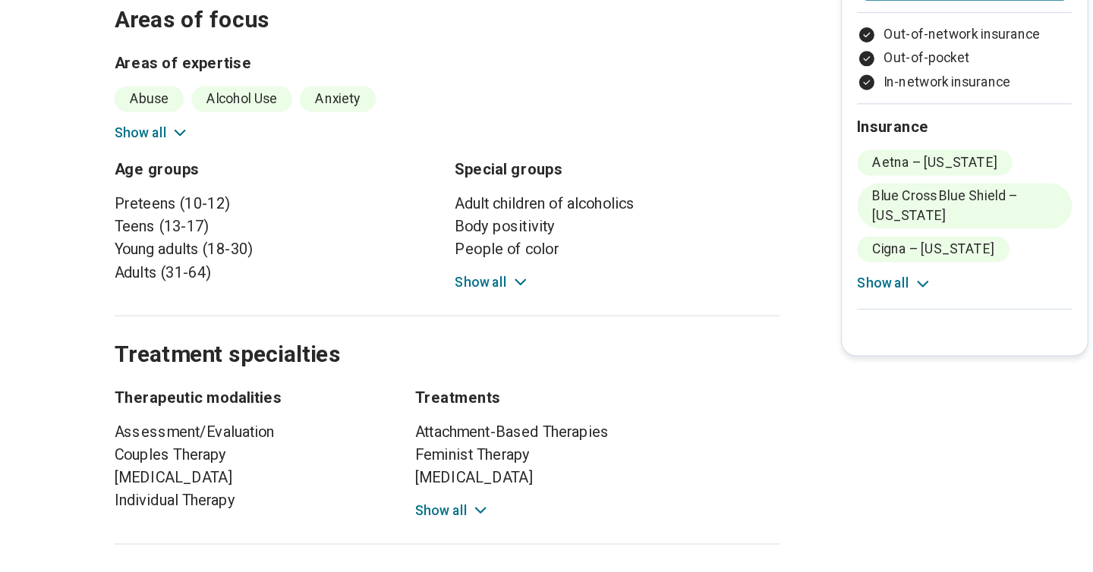
scroll to position [609, 0]
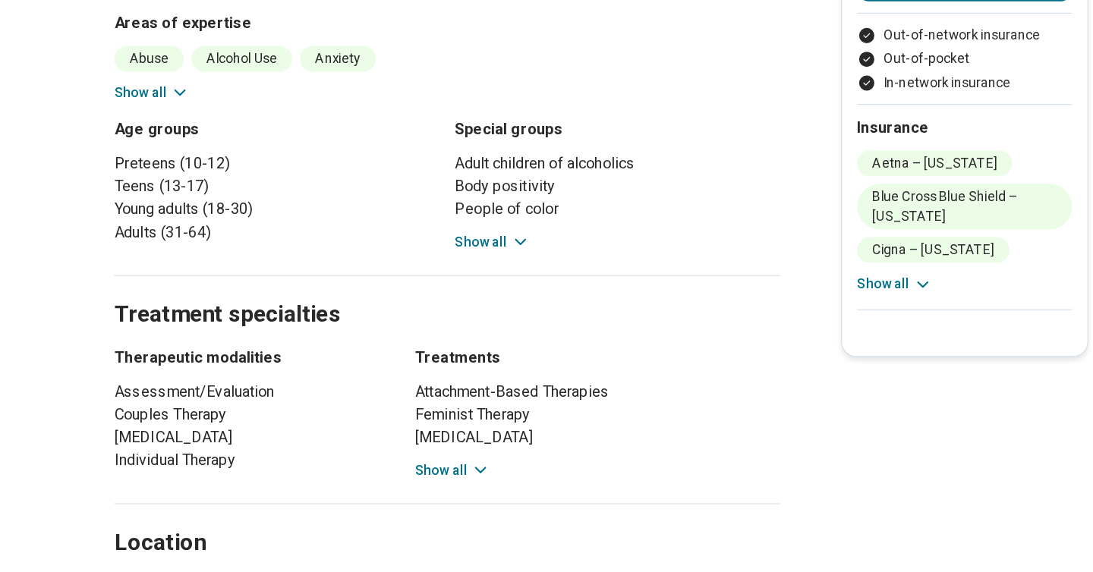
click at [445, 301] on button "Show all" at bounding box center [460, 309] width 60 height 16
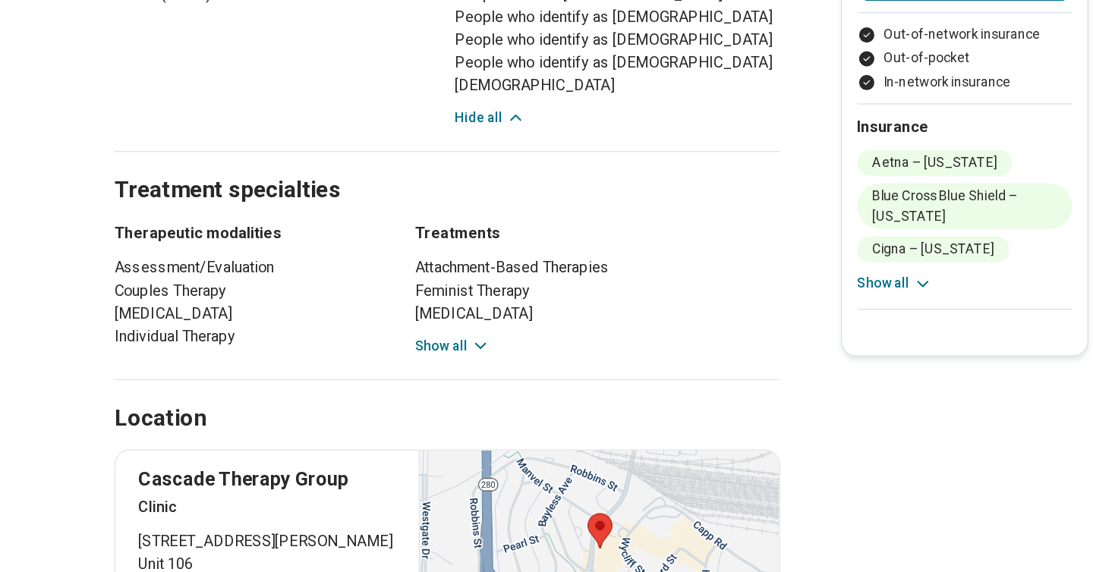
scroll to position [800, 0]
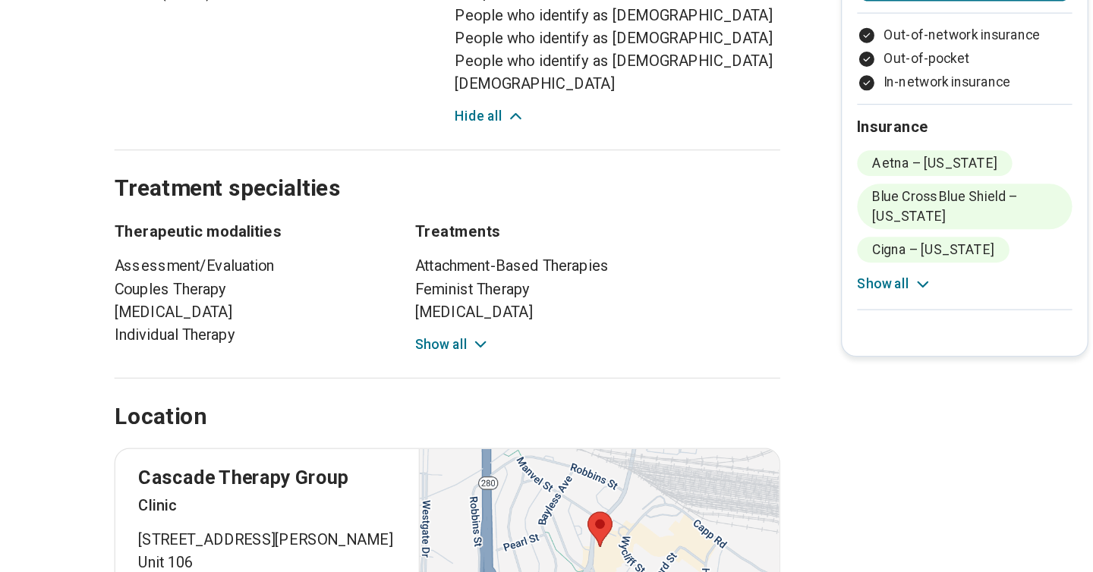
click at [430, 383] on button "Show all" at bounding box center [428, 391] width 60 height 16
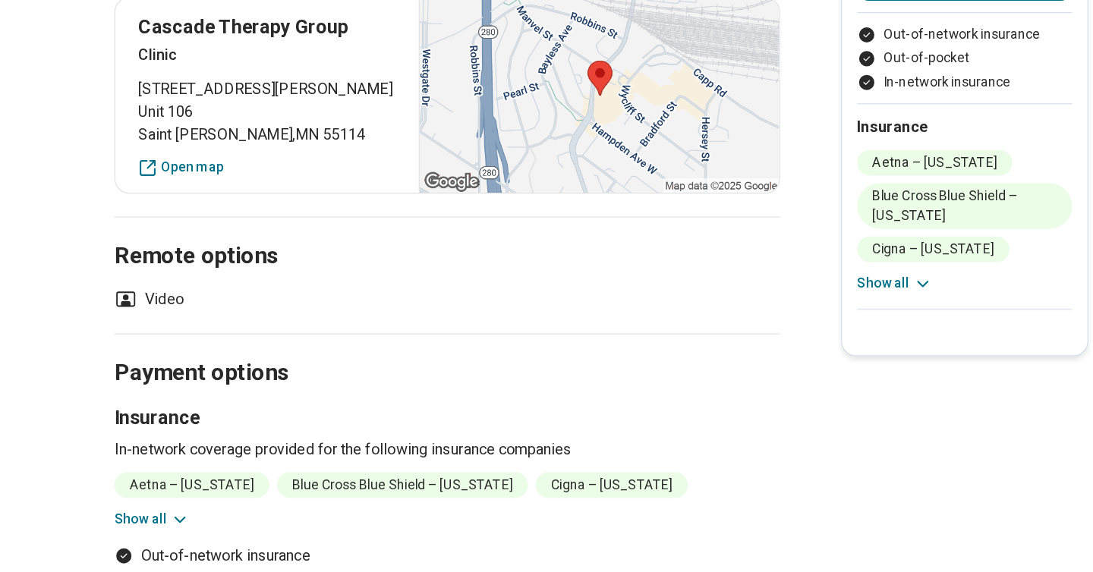
scroll to position [1313, 0]
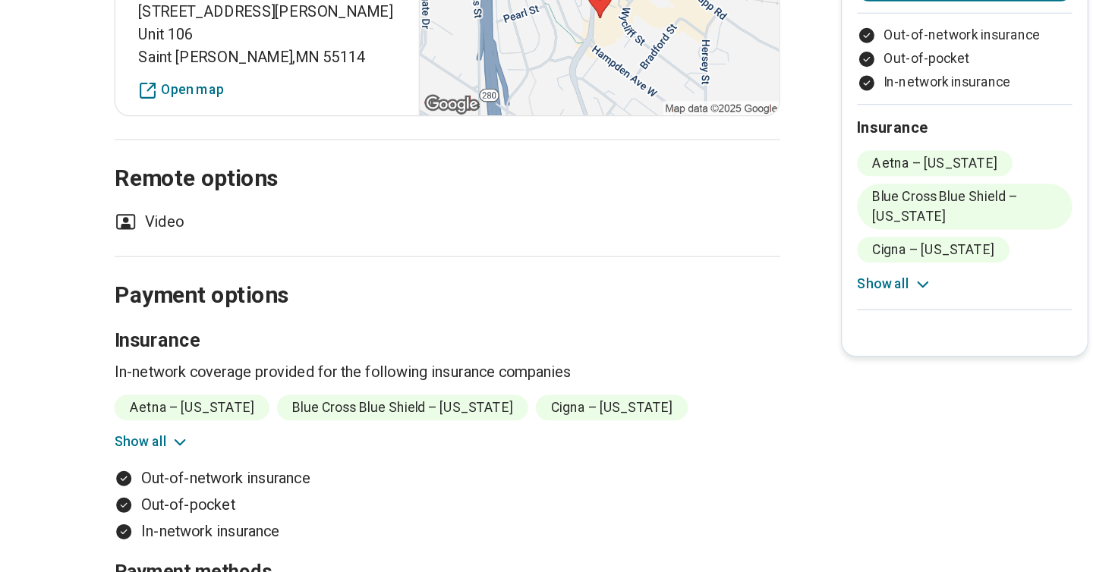
click at [211, 461] on icon at bounding box center [210, 468] width 15 height 15
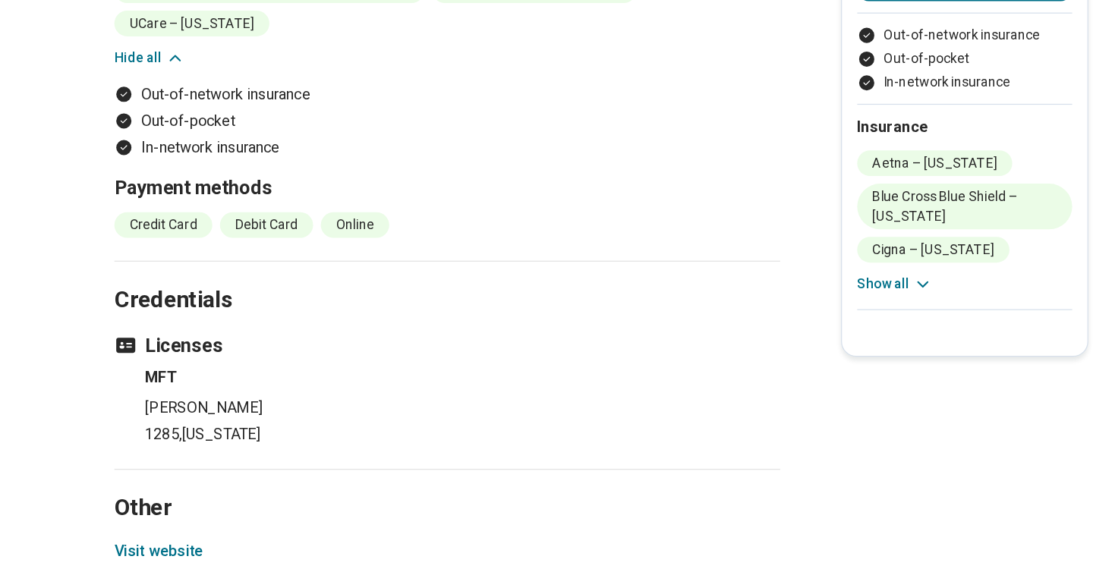
scroll to position [1727, 0]
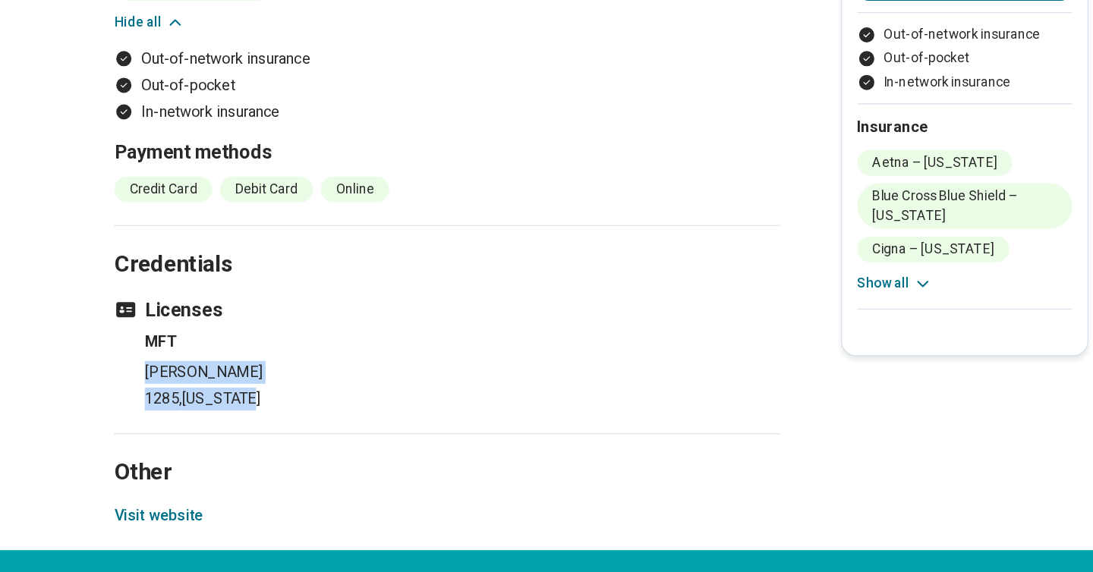
drag, startPoint x: 277, startPoint y: 281, endPoint x: 288, endPoint y: 334, distance: 54.3
click at [289, 379] on li "MFT [PERSON_NAME] 1285 , [US_STATE]" at bounding box center [435, 411] width 507 height 64
click at [288, 425] on p "1285 , [US_STATE]" at bounding box center [435, 434] width 507 height 18
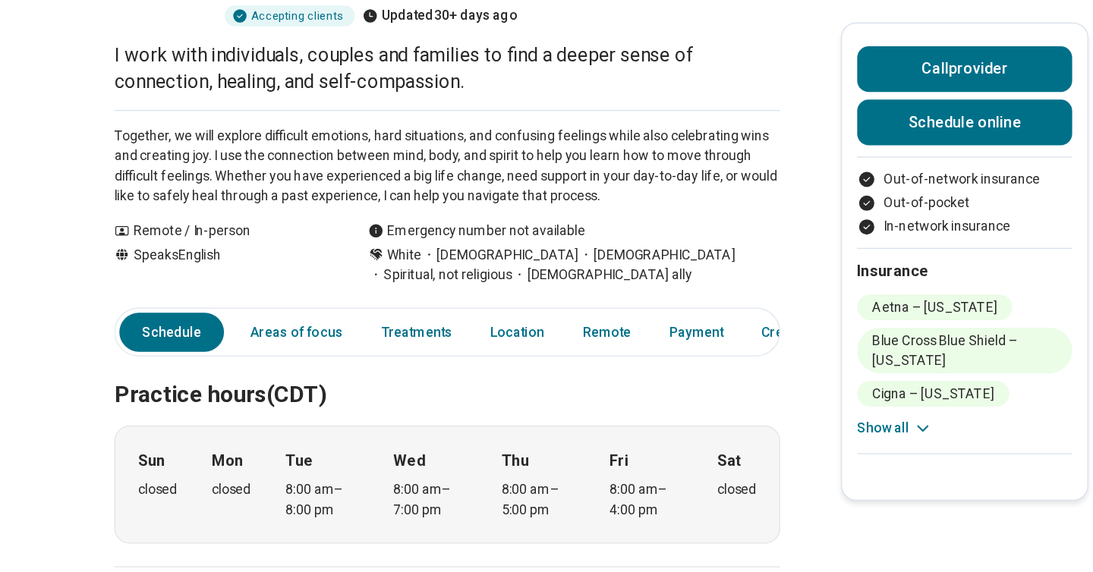
scroll to position [192, 0]
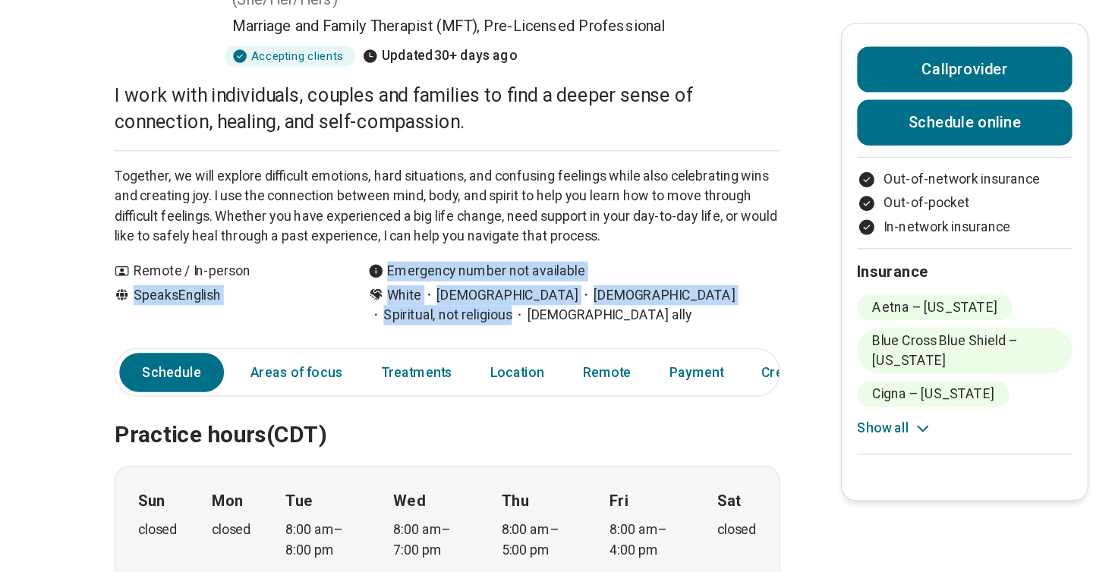
drag, startPoint x: 313, startPoint y: 156, endPoint x: 367, endPoint y: 175, distance: 57.6
click at [367, 209] on div "Remote / In-person Speaks English Emergency number not available White [DEMOGRA…" at bounding box center [423, 234] width 531 height 51
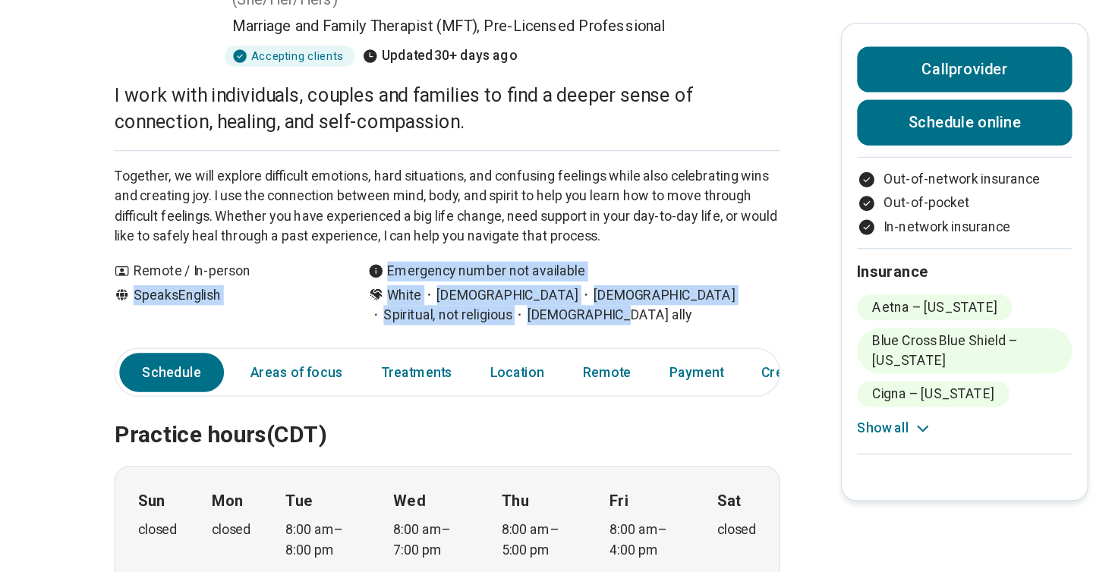
drag, startPoint x: 363, startPoint y: 180, endPoint x: 320, endPoint y: 147, distance: 54.2
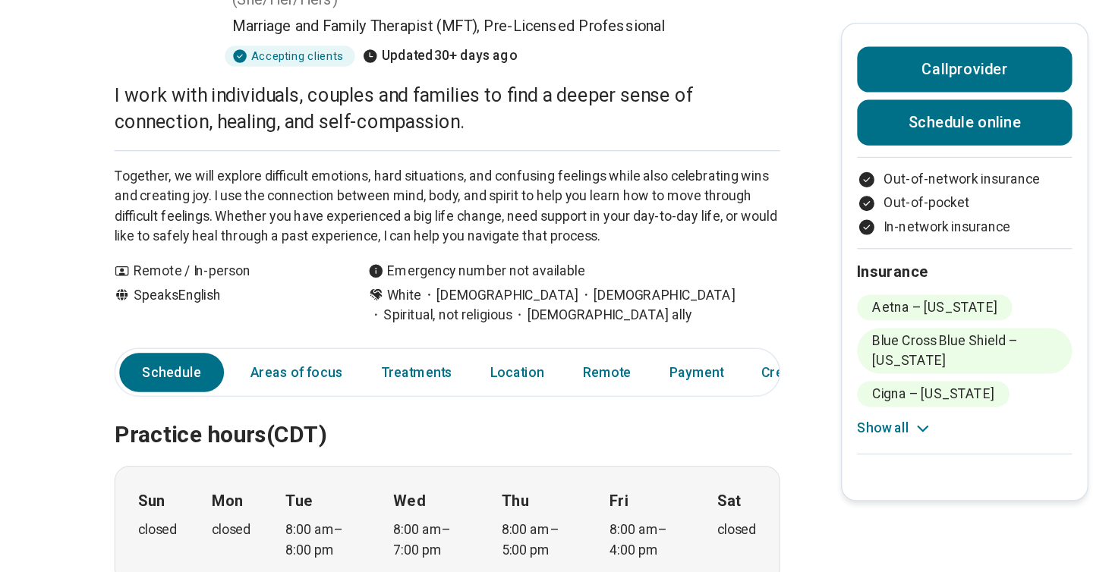
click at [320, 228] on div "Speaks English" at bounding box center [244, 244] width 172 height 32
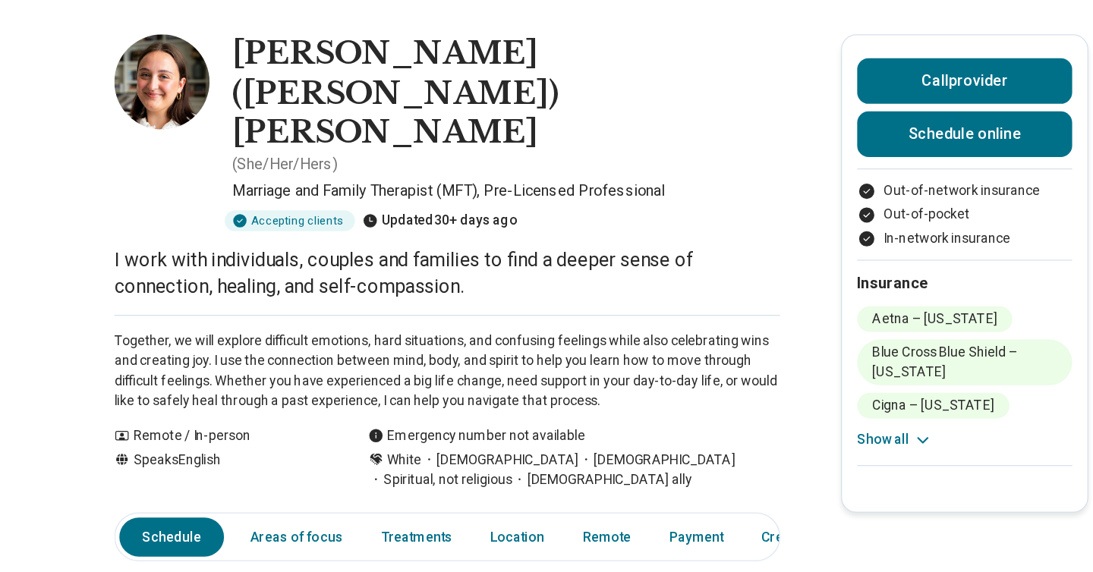
scroll to position [60, 0]
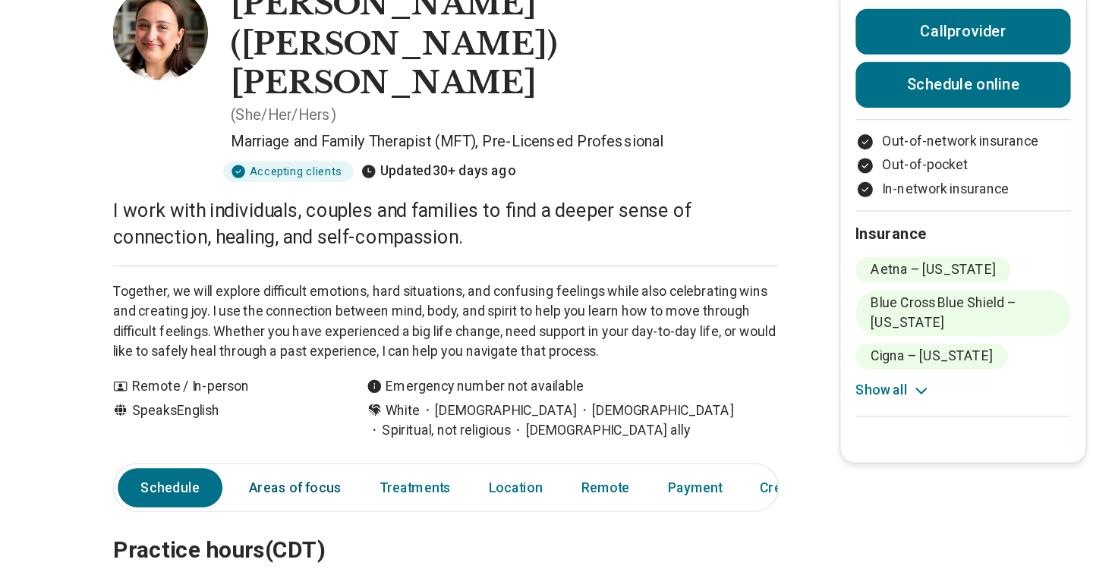
click at [314, 414] on link "Areas of focus" at bounding box center [303, 429] width 92 height 31
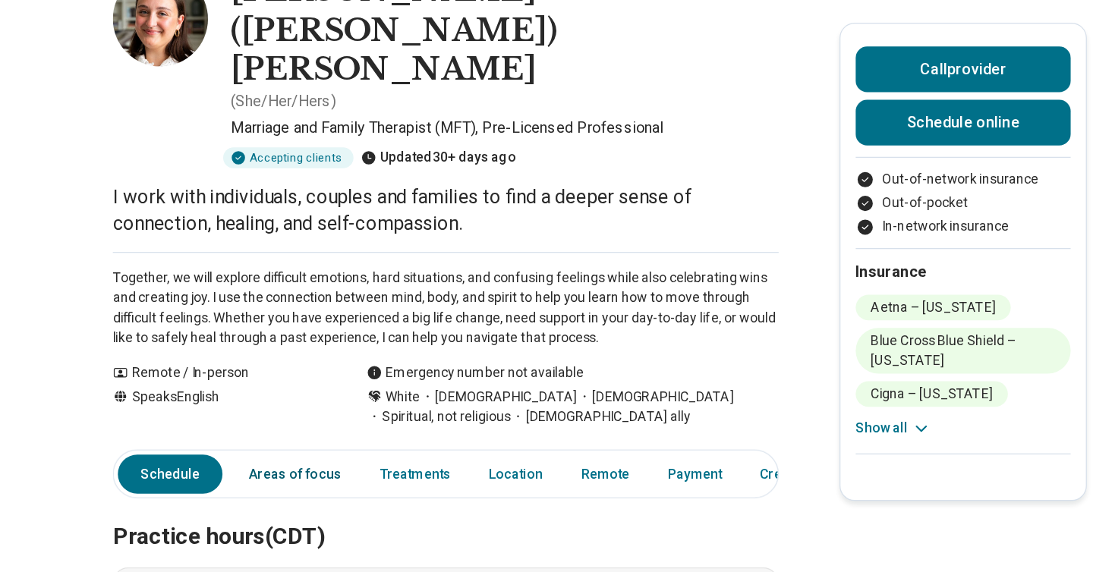
scroll to position [0, 0]
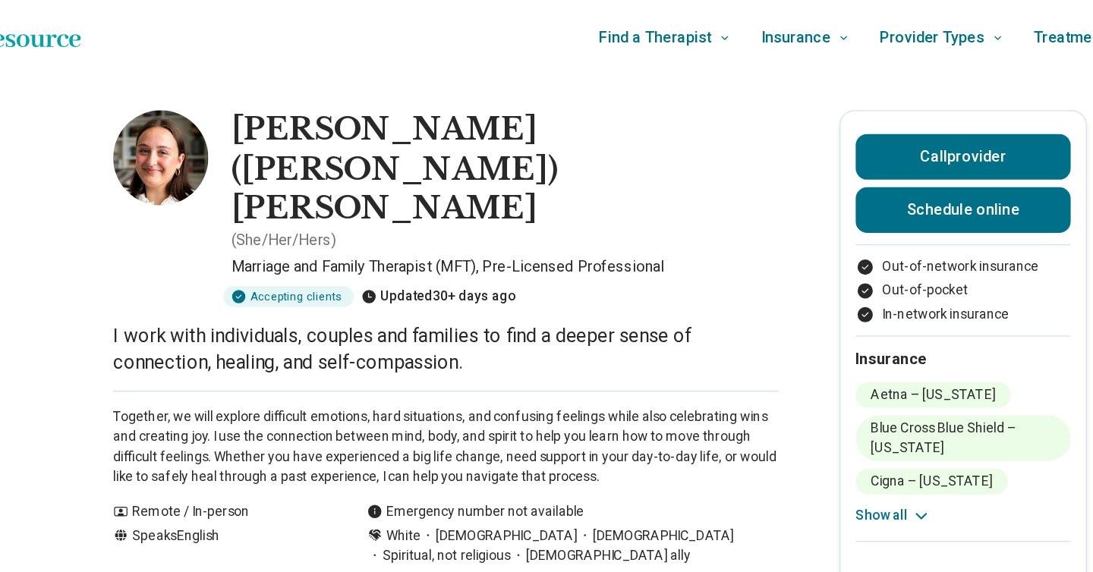
click at [216, 121] on img at bounding box center [196, 126] width 76 height 76
